Goal: Information Seeking & Learning: Learn about a topic

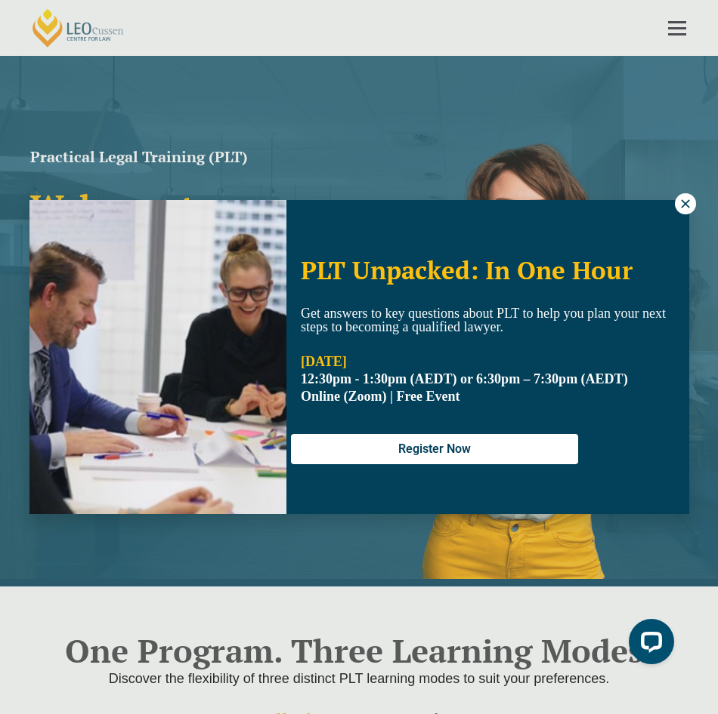
click at [692, 190] on div "PLT Unpacked: In One Hour Get answers to key questions about PLT to help you pl…" at bounding box center [359, 357] width 718 height 714
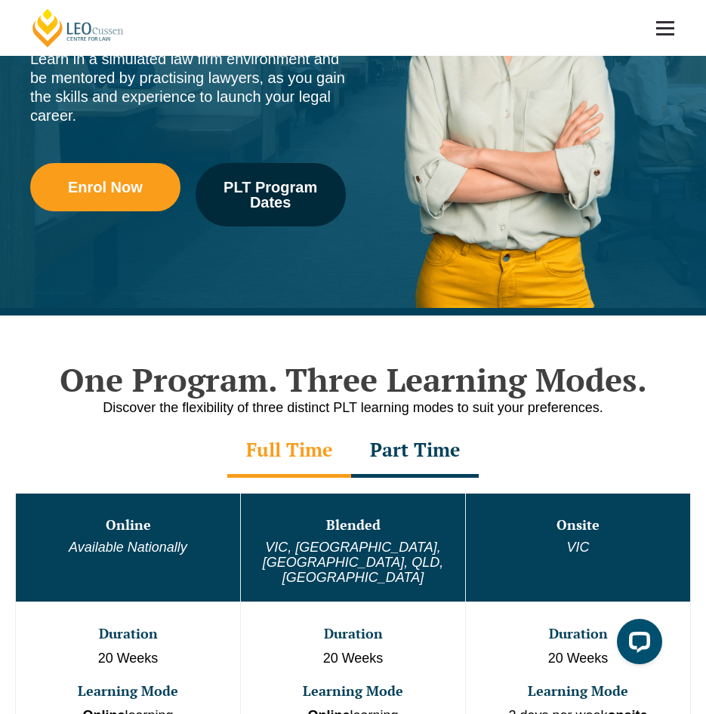
scroll to position [529, 0]
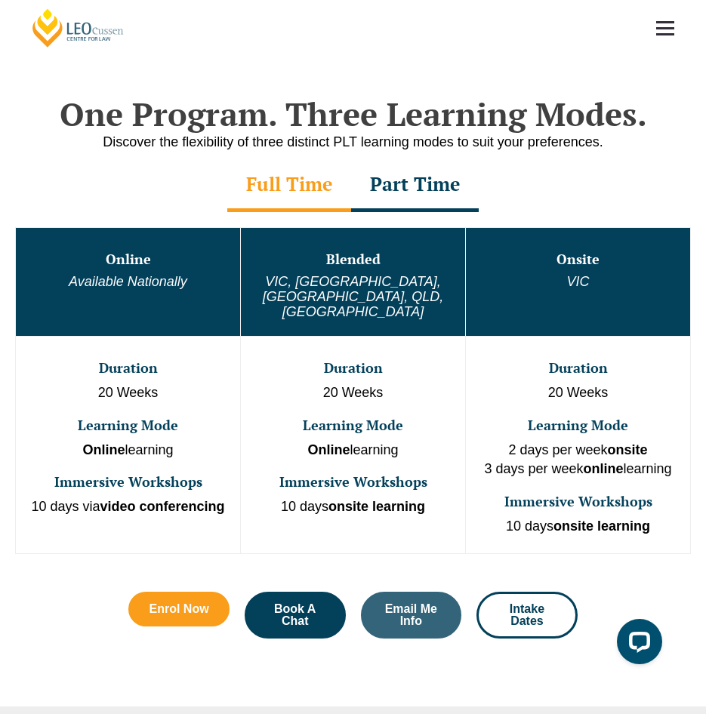
click at [406, 199] on div "Part Time" at bounding box center [415, 185] width 128 height 53
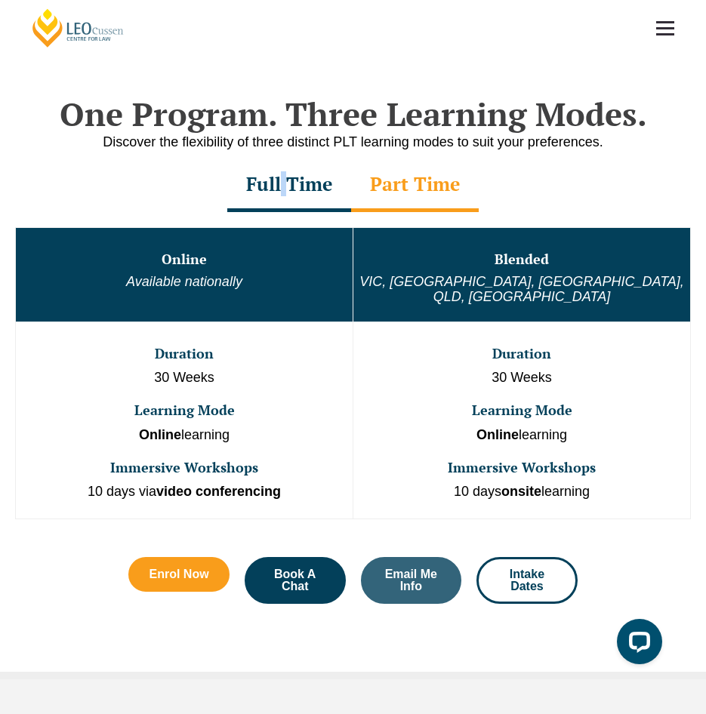
click at [281, 211] on div "Full Time" at bounding box center [289, 185] width 124 height 53
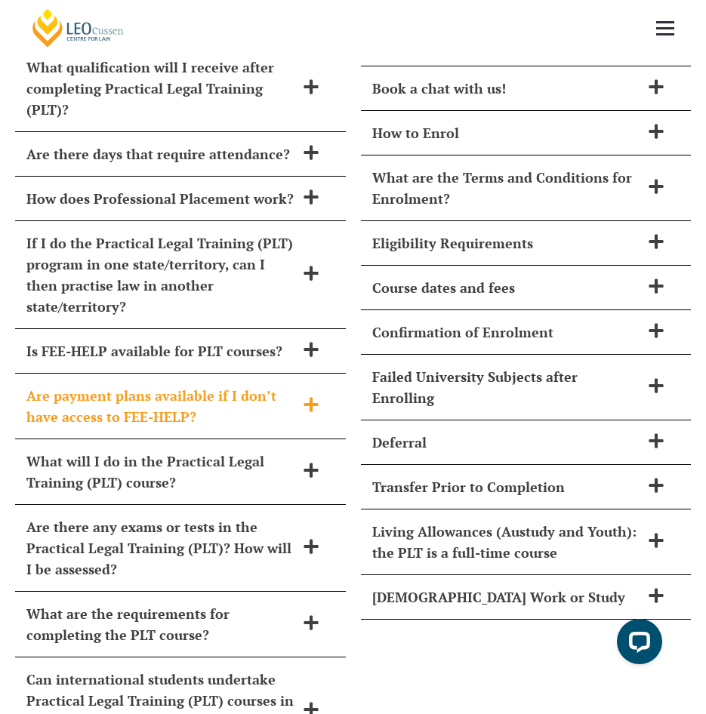
scroll to position [6495, 0]
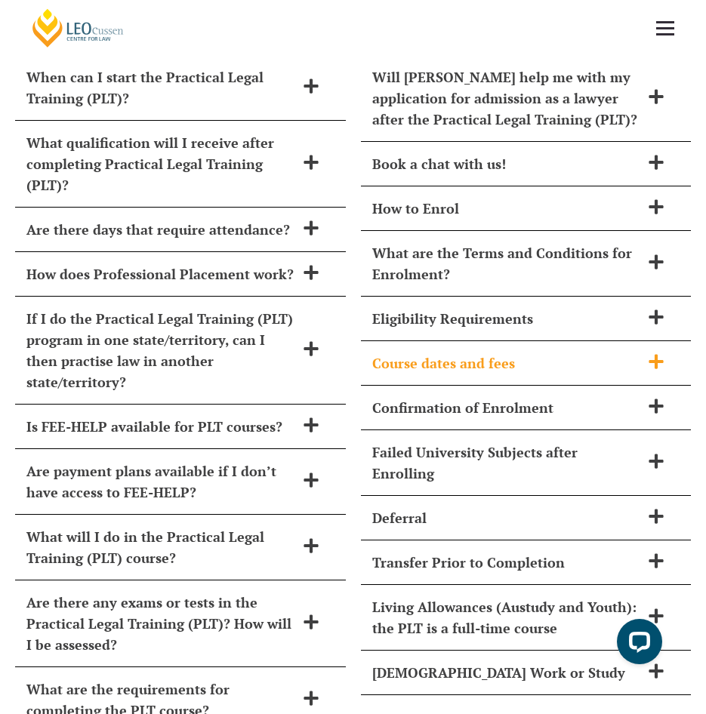
click at [489, 353] on h2 "Course dates and fees" at bounding box center [506, 363] width 269 height 21
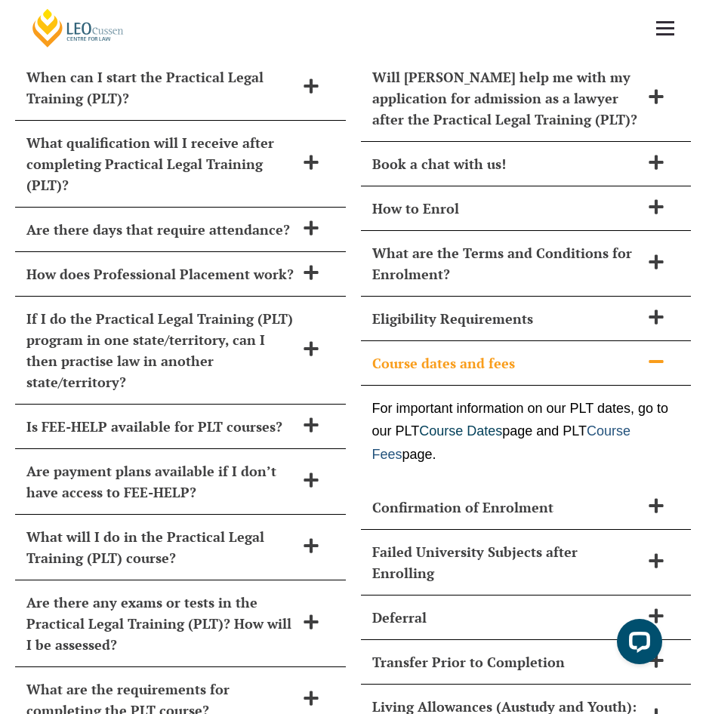
click at [389, 424] on link "Course Fees" at bounding box center [501, 443] width 259 height 39
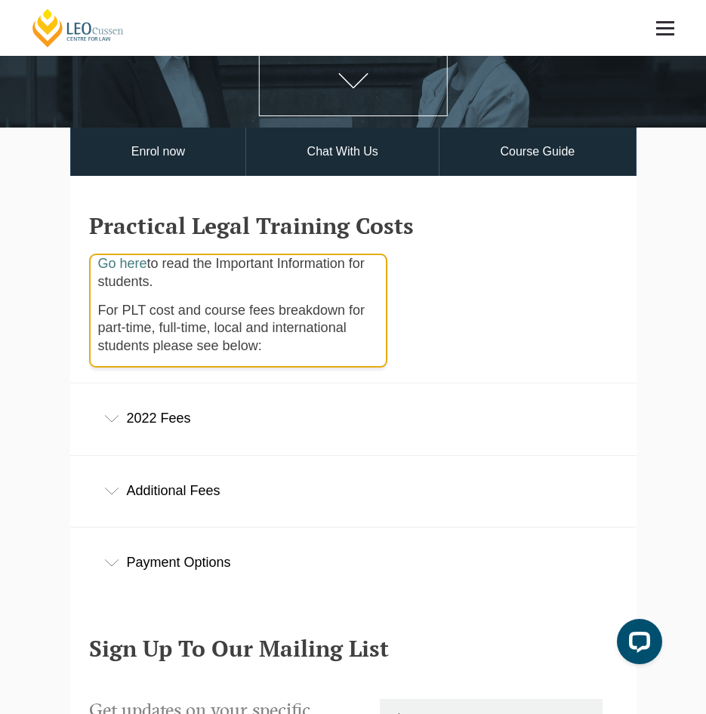
scroll to position [151, 0]
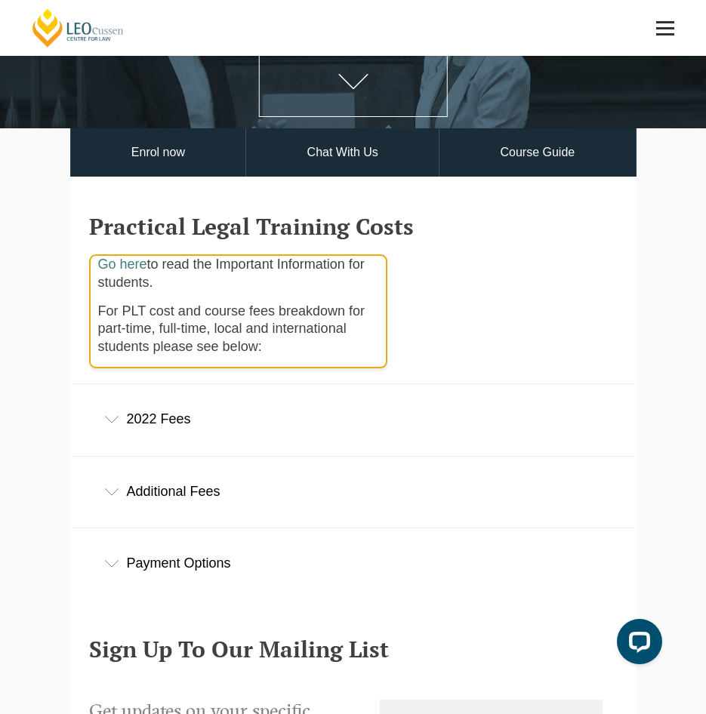
click at [305, 421] on div "2022 Fees" at bounding box center [353, 419] width 566 height 70
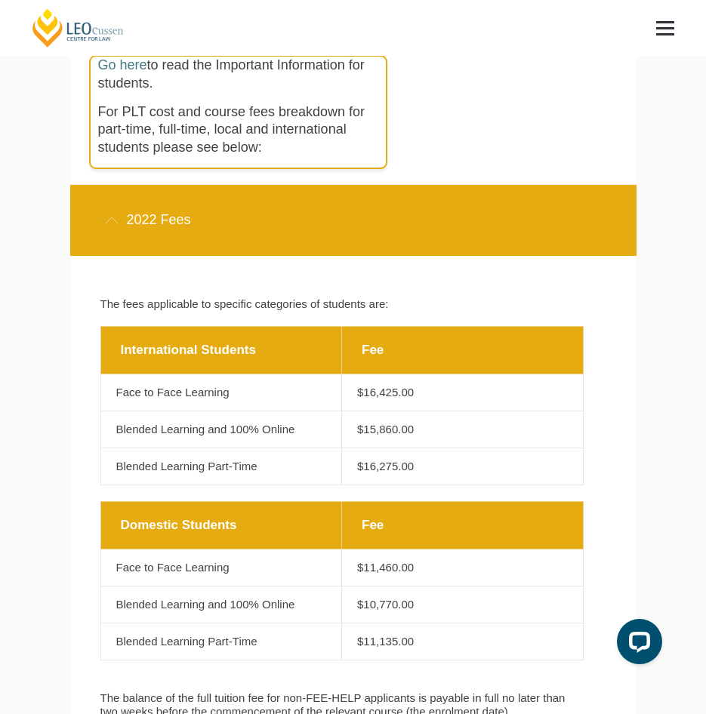
scroll to position [378, 0]
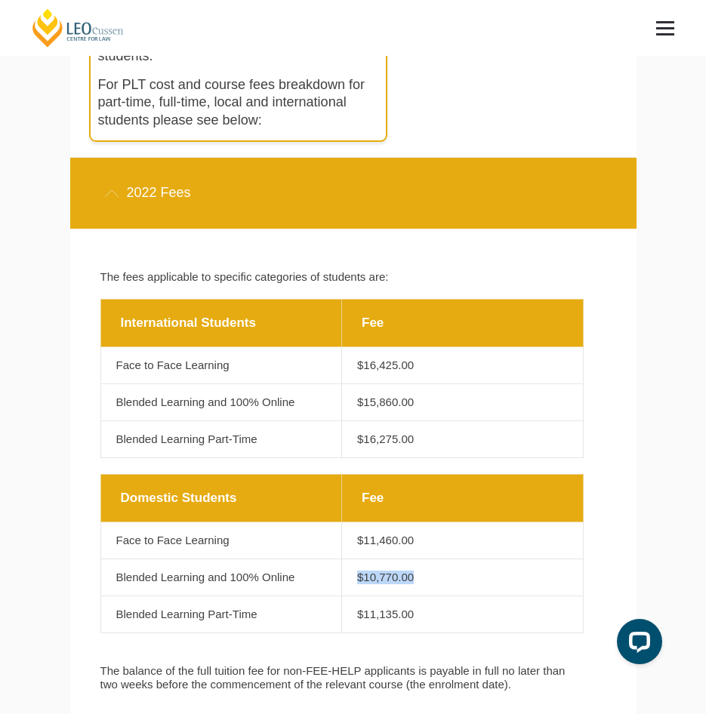
drag, startPoint x: 418, startPoint y: 581, endPoint x: 353, endPoint y: 582, distance: 64.2
click at [353, 582] on td "Fee $10,770.00" at bounding box center [463, 577] width 242 height 37
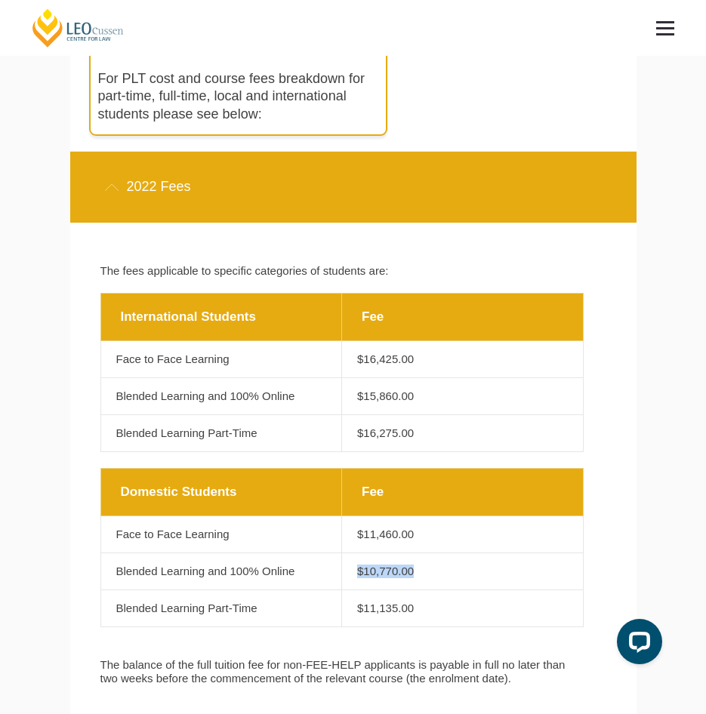
scroll to position [604, 0]
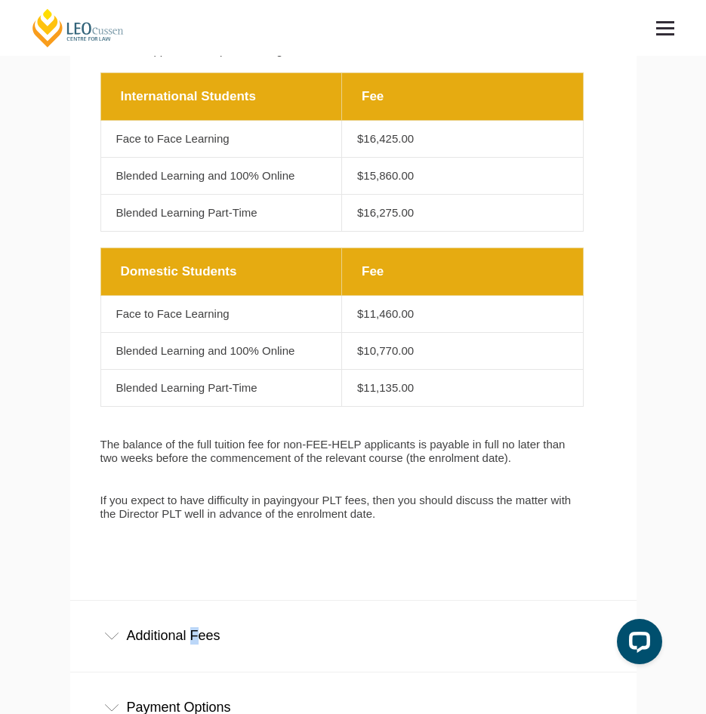
click at [191, 643] on div "Additional Fees" at bounding box center [353, 636] width 566 height 70
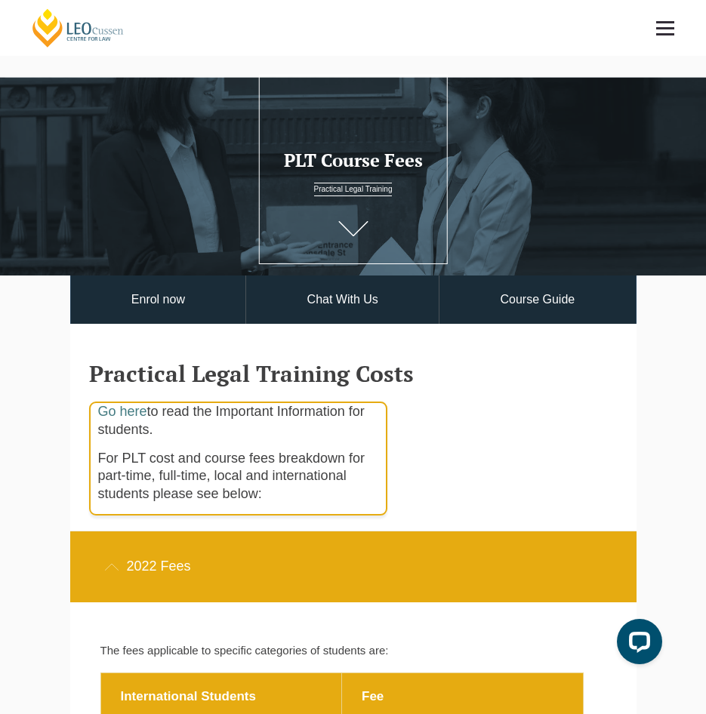
scroll to position [0, 0]
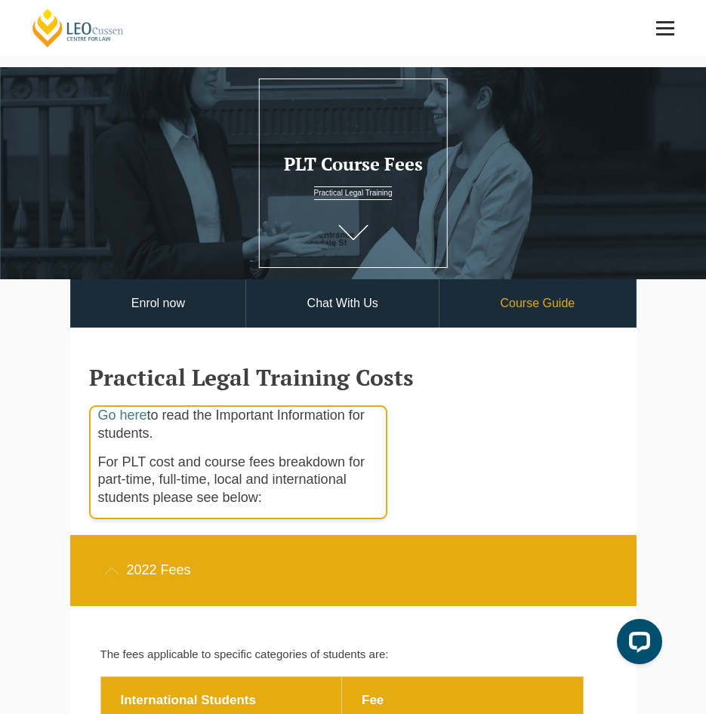
click at [516, 301] on link "Course Guide" at bounding box center [538, 303] width 196 height 49
